Goal: Information Seeking & Learning: Learn about a topic

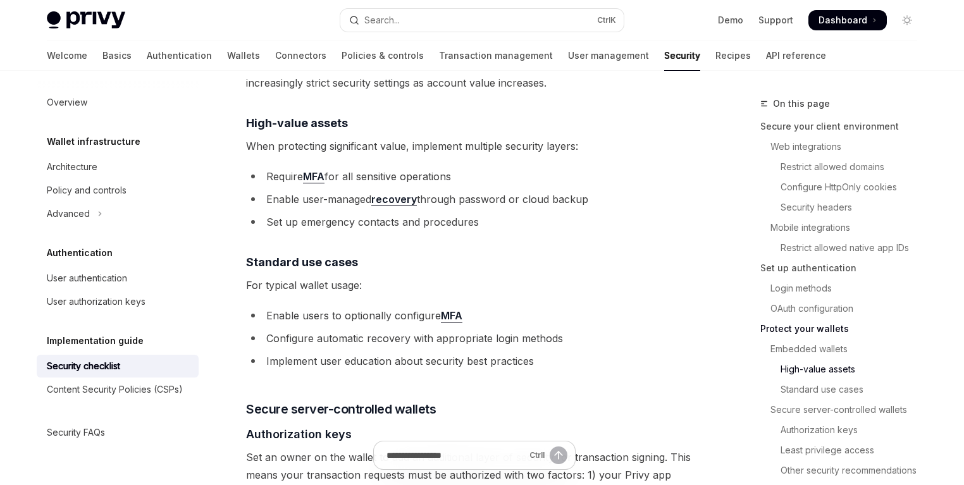
click at [407, 193] on link "recovery" at bounding box center [394, 199] width 46 height 13
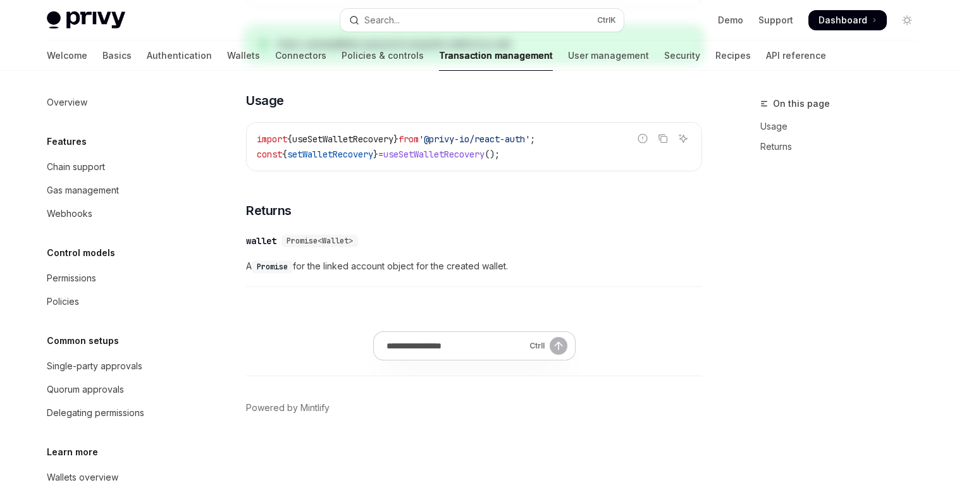
type textarea "*"
